Goal: Task Accomplishment & Management: Manage account settings

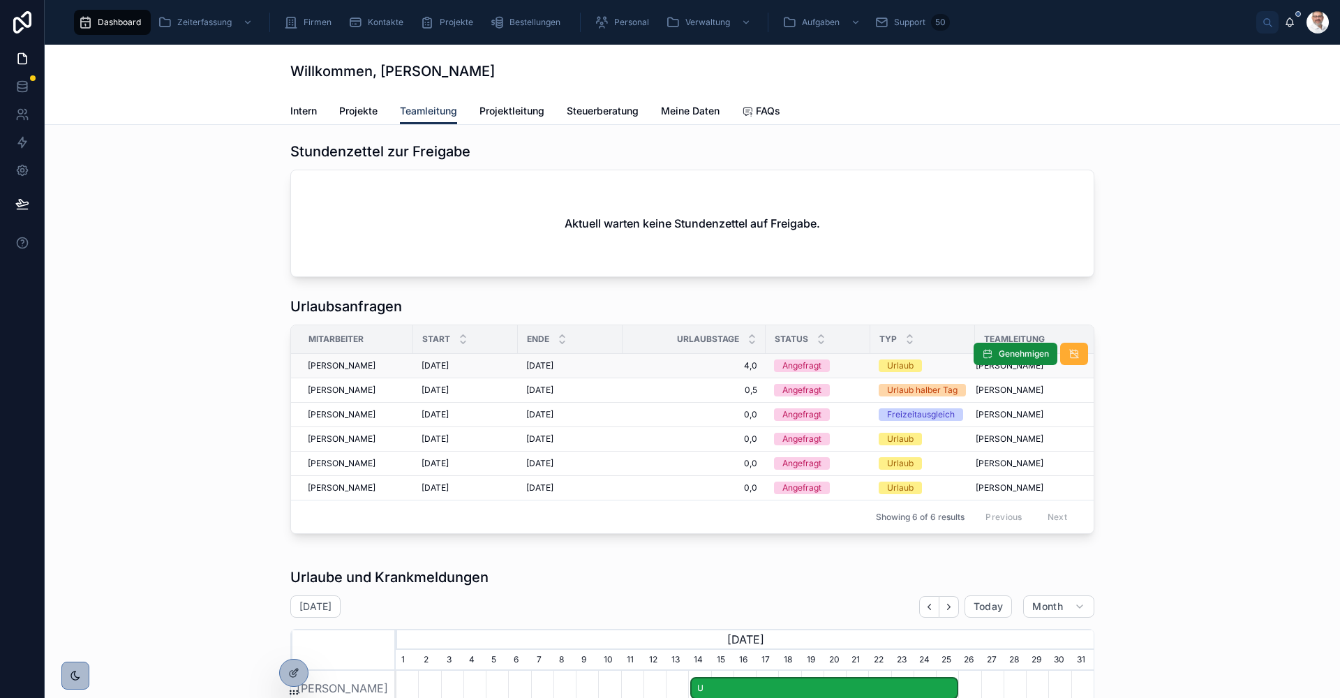
scroll to position [0, 698]
click at [999, 352] on span "Genehmigen" at bounding box center [1024, 353] width 50 height 11
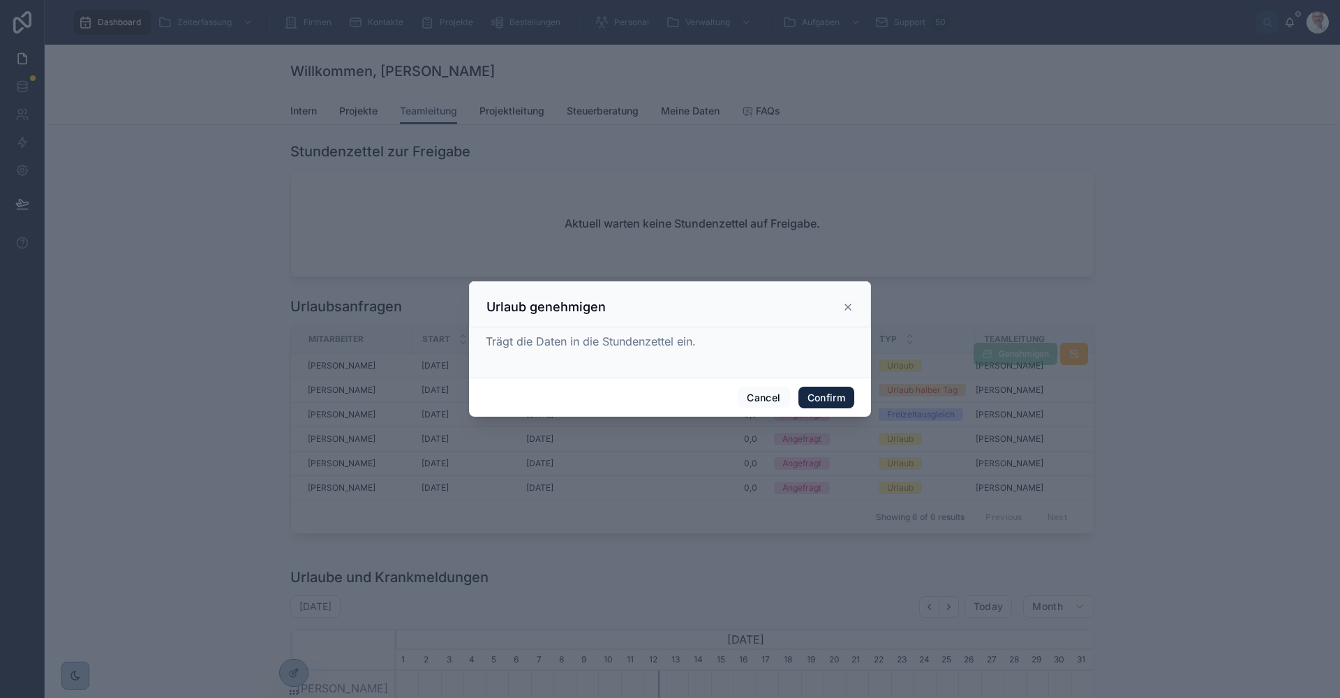
click at [837, 396] on button "Confirm" at bounding box center [826, 398] width 56 height 22
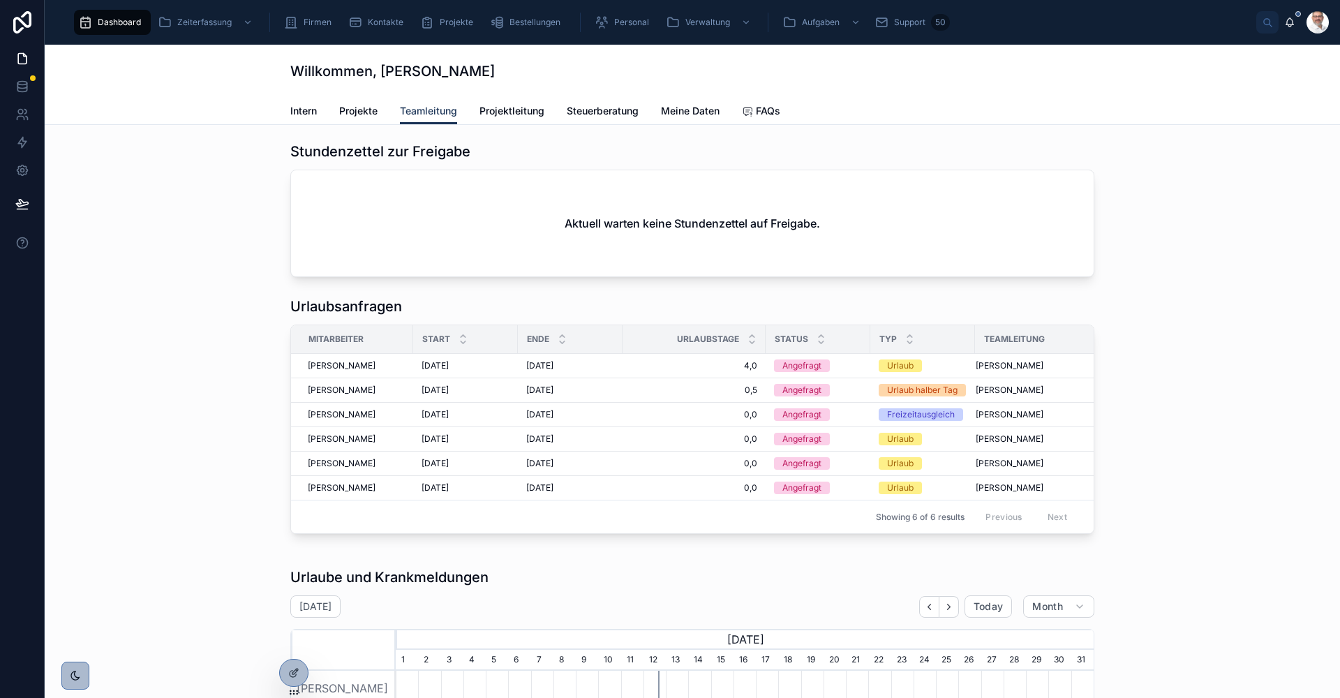
click at [871, 177] on div "Aktuell warten keine Stundenzettel auf Freigabe." at bounding box center [692, 223] width 803 height 106
click at [902, 169] on div "Stundenzettel zur Freigabe Aktuell warten keine Stundenzettel auf Freigabe." at bounding box center [692, 209] width 804 height 135
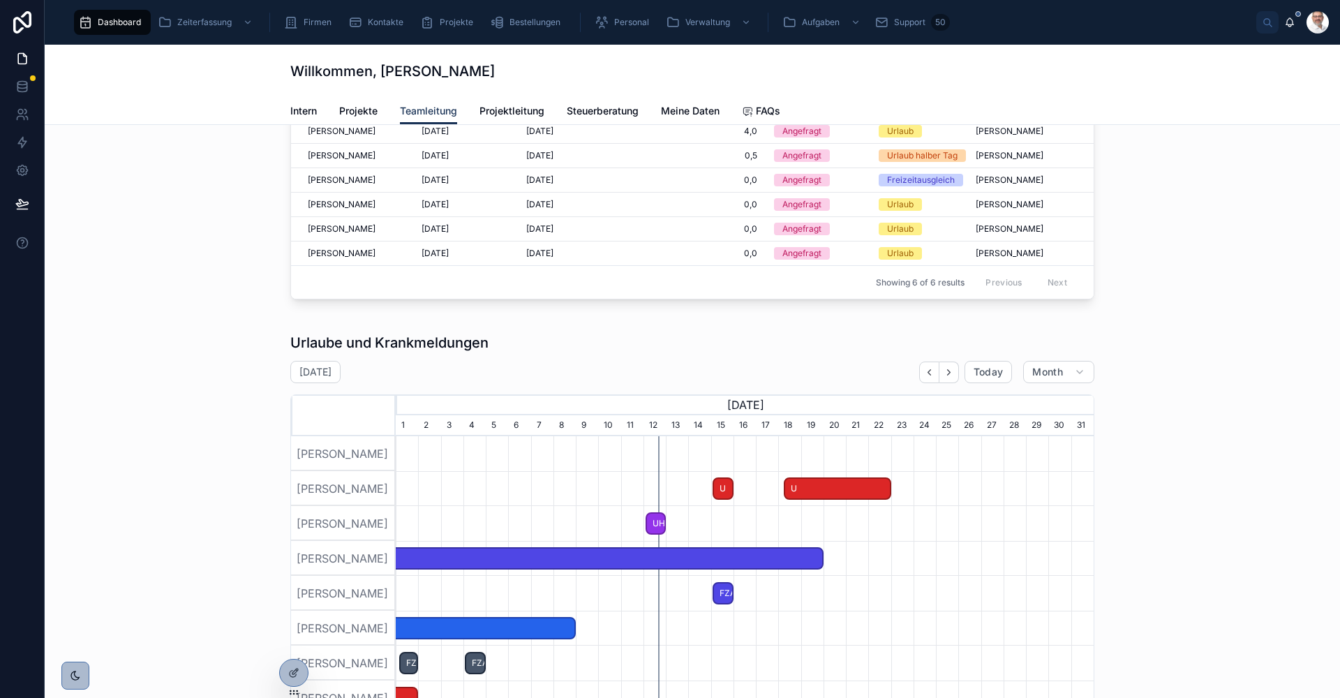
scroll to position [0, 0]
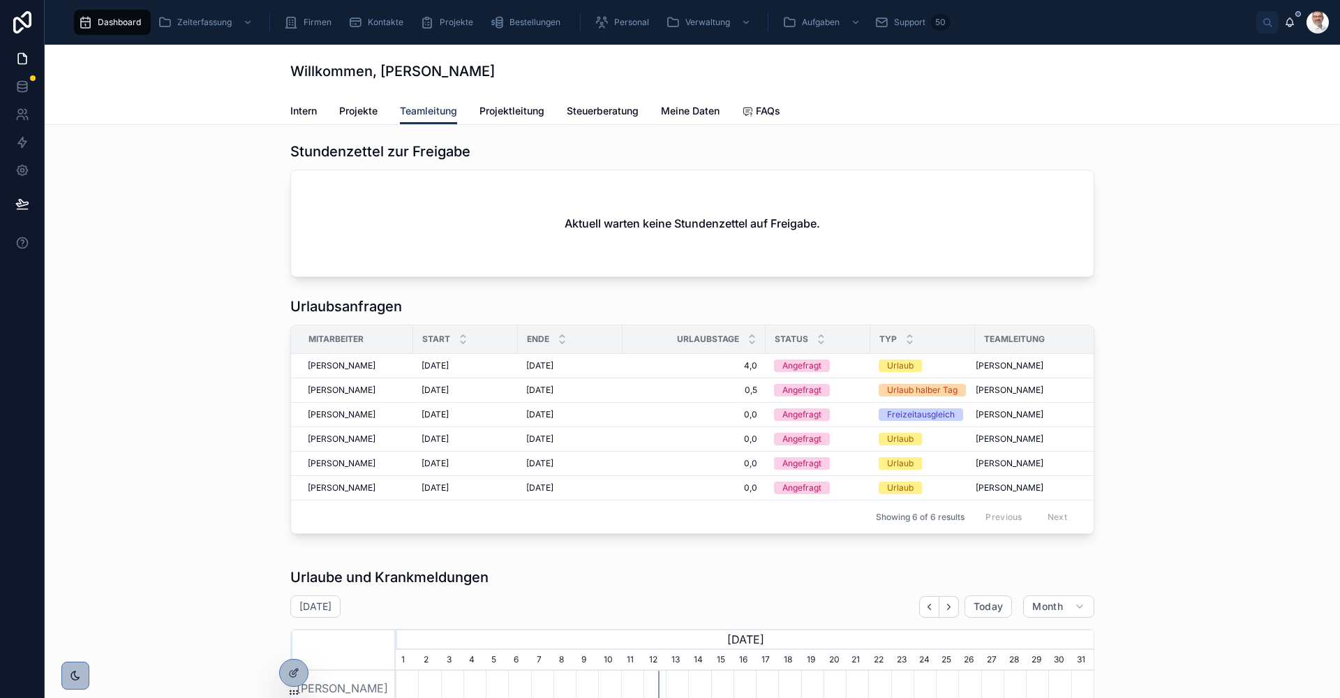
click at [1138, 454] on div "Stundenzettel zur Freigabe Aktuell warten keine Stundenzettel auf Freigabe. Url…" at bounding box center [692, 337] width 1273 height 403
click at [787, 93] on div "Willkommen, [PERSON_NAME]" at bounding box center [692, 71] width 804 height 53
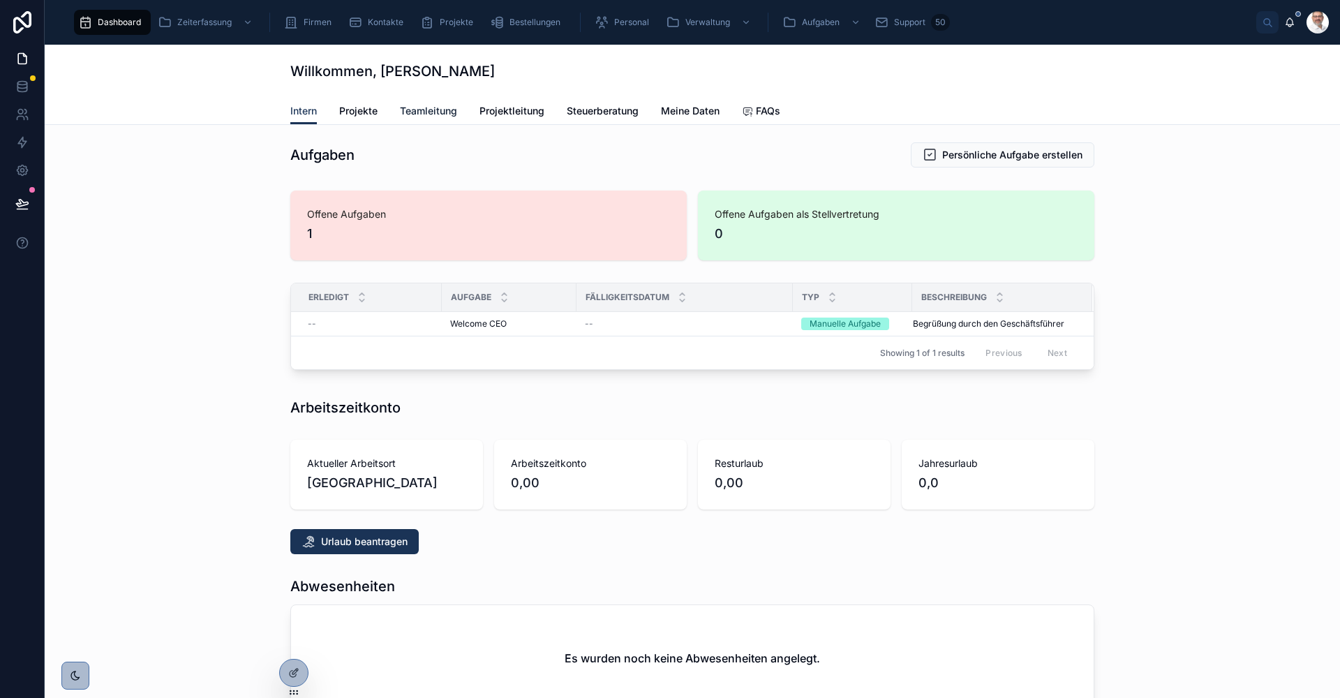
click at [427, 114] on span "Teamleitung" at bounding box center [428, 111] width 57 height 14
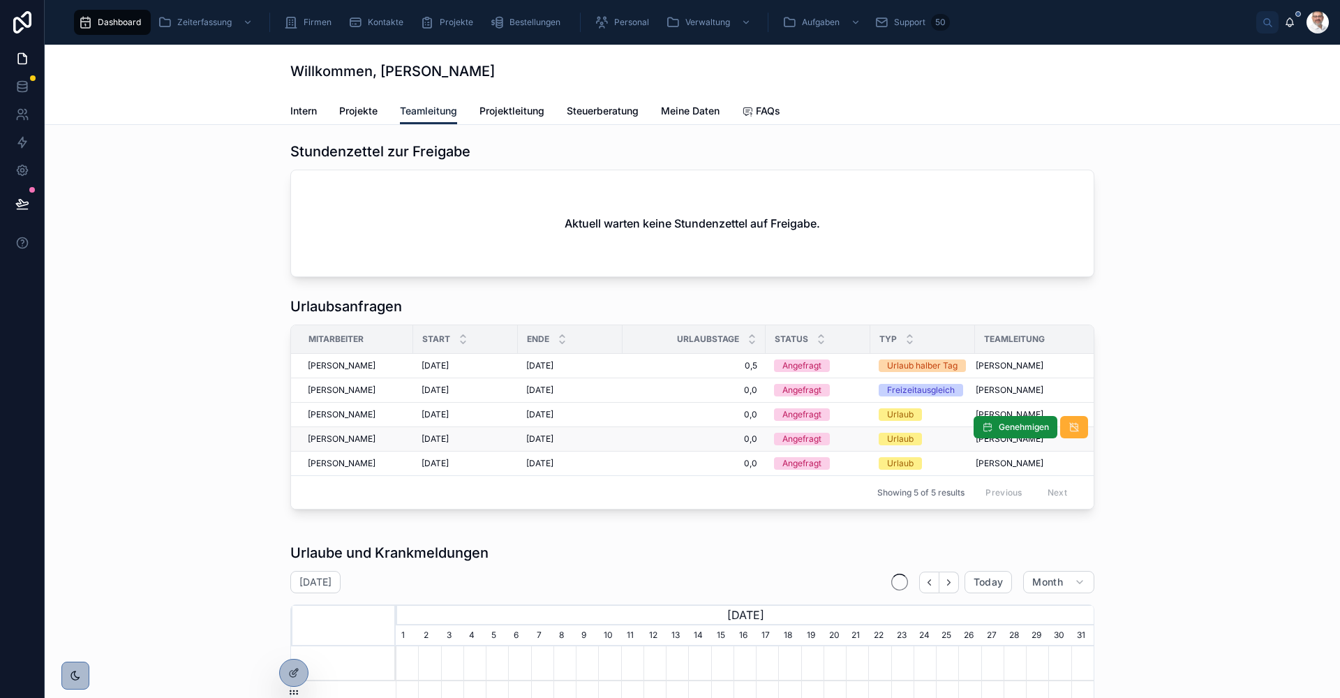
scroll to position [0, 698]
